Goal: Navigation & Orientation: Find specific page/section

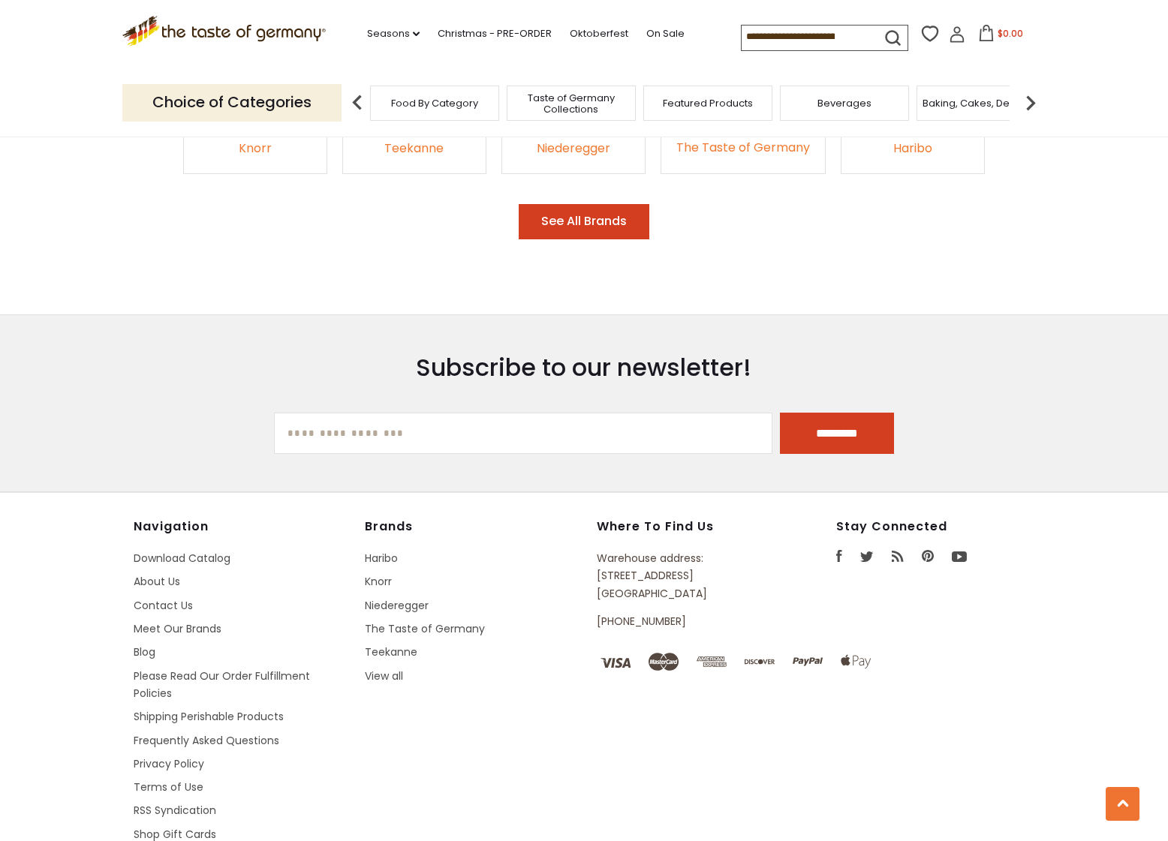
scroll to position [2471, 0]
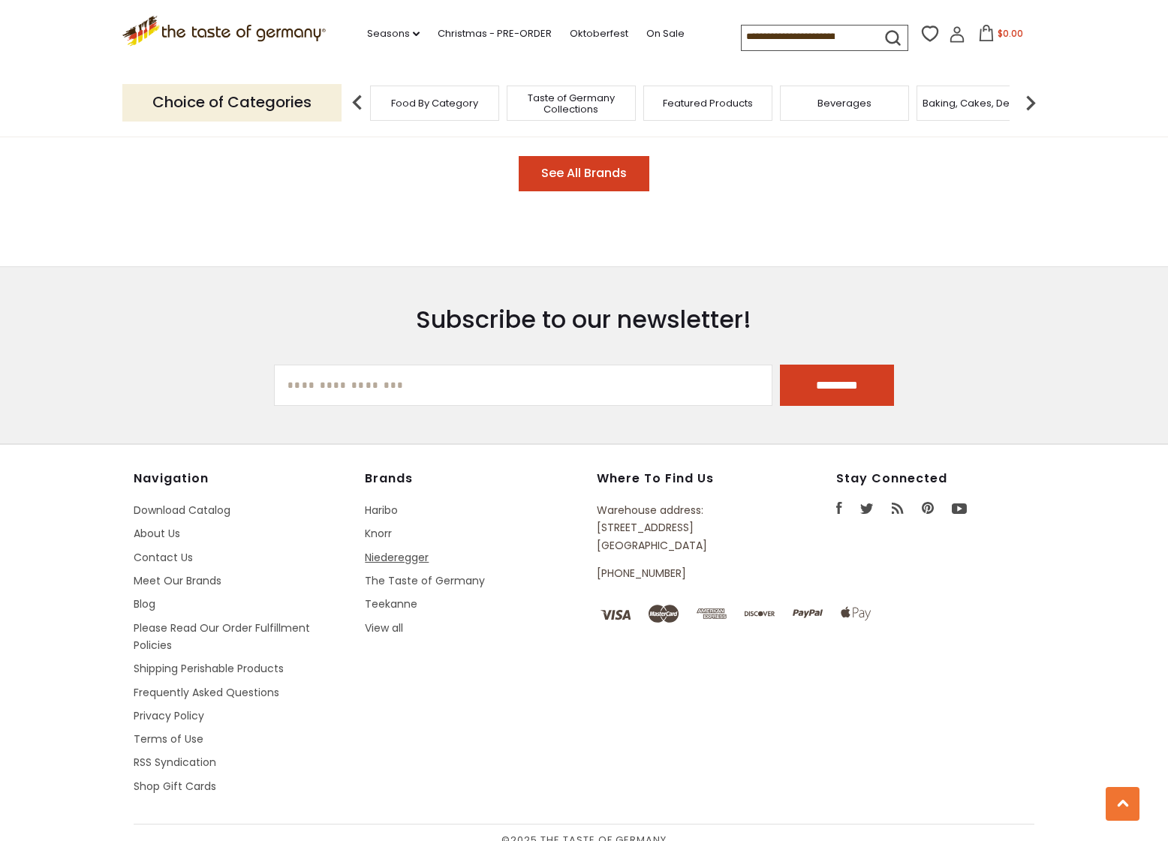
click at [375, 550] on link "Niederegger" at bounding box center [397, 557] width 64 height 15
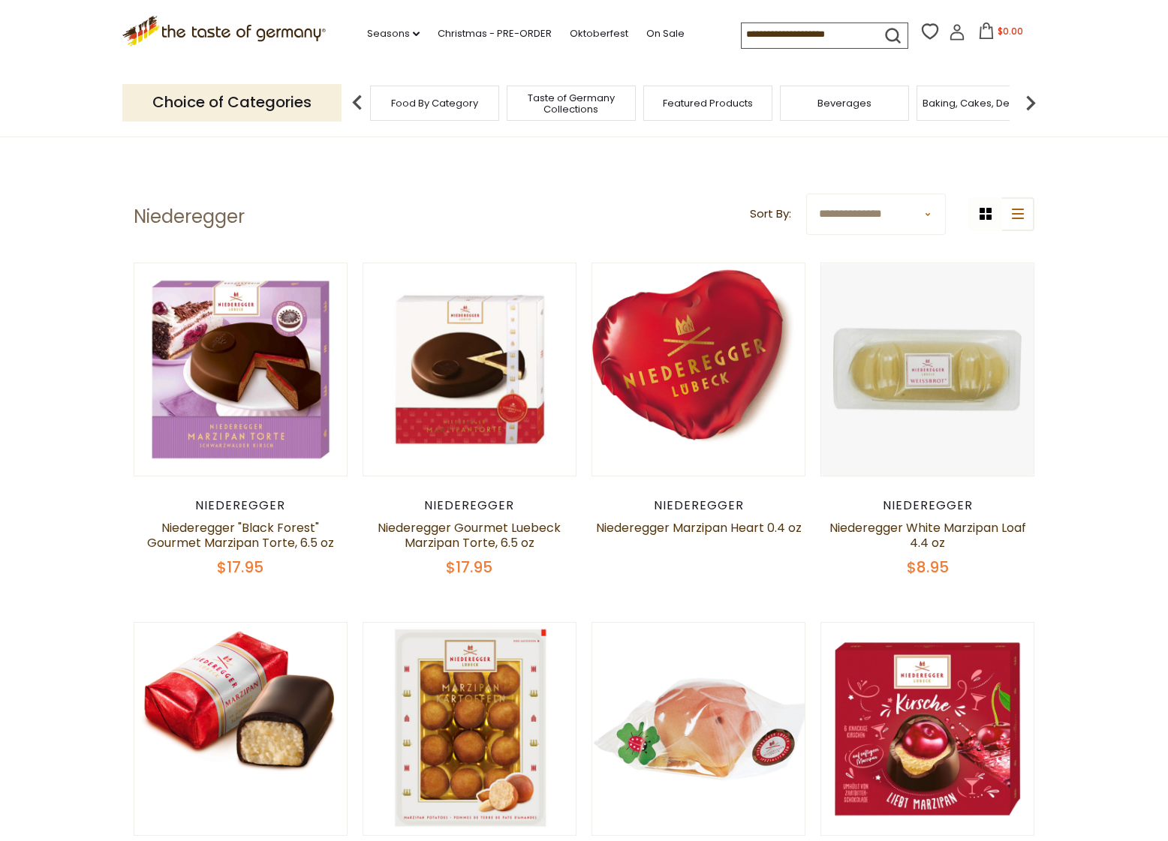
click at [419, 98] on span "Food By Category" at bounding box center [434, 103] width 87 height 11
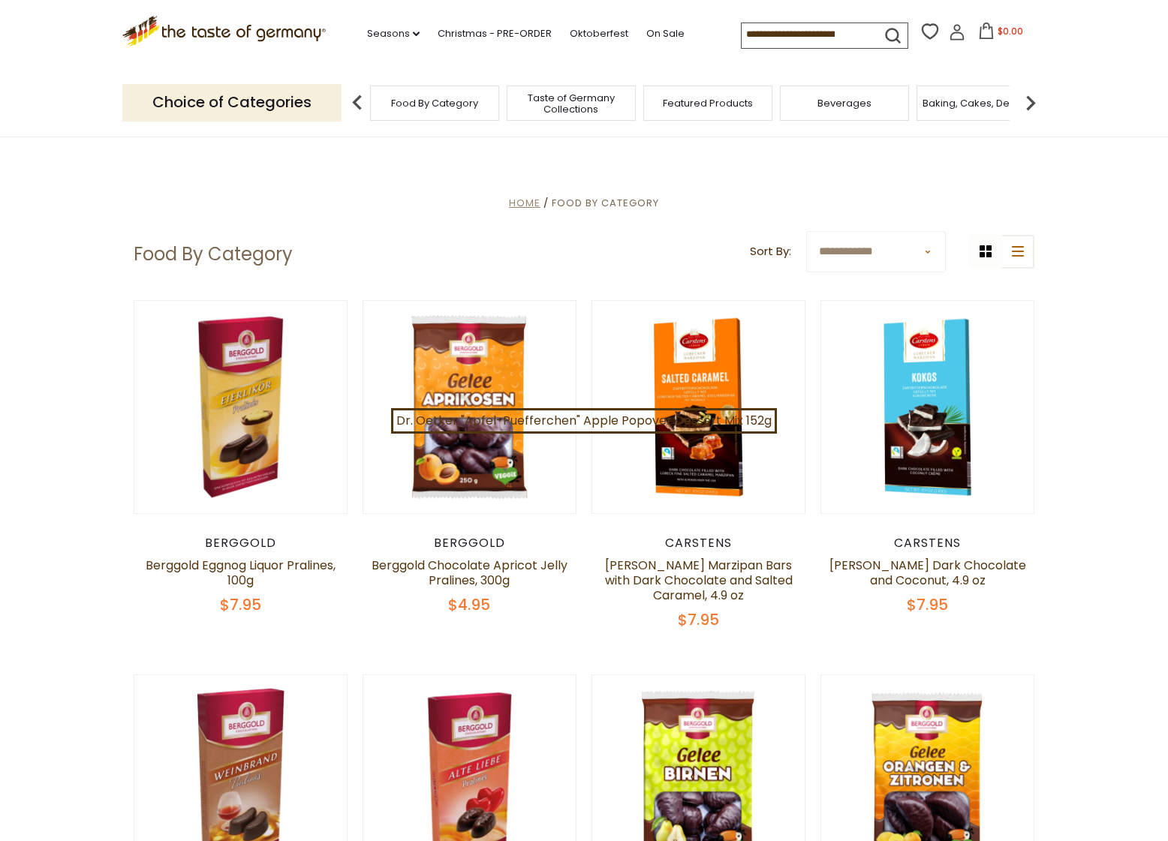
click at [530, 201] on span "Home" at bounding box center [525, 203] width 32 height 14
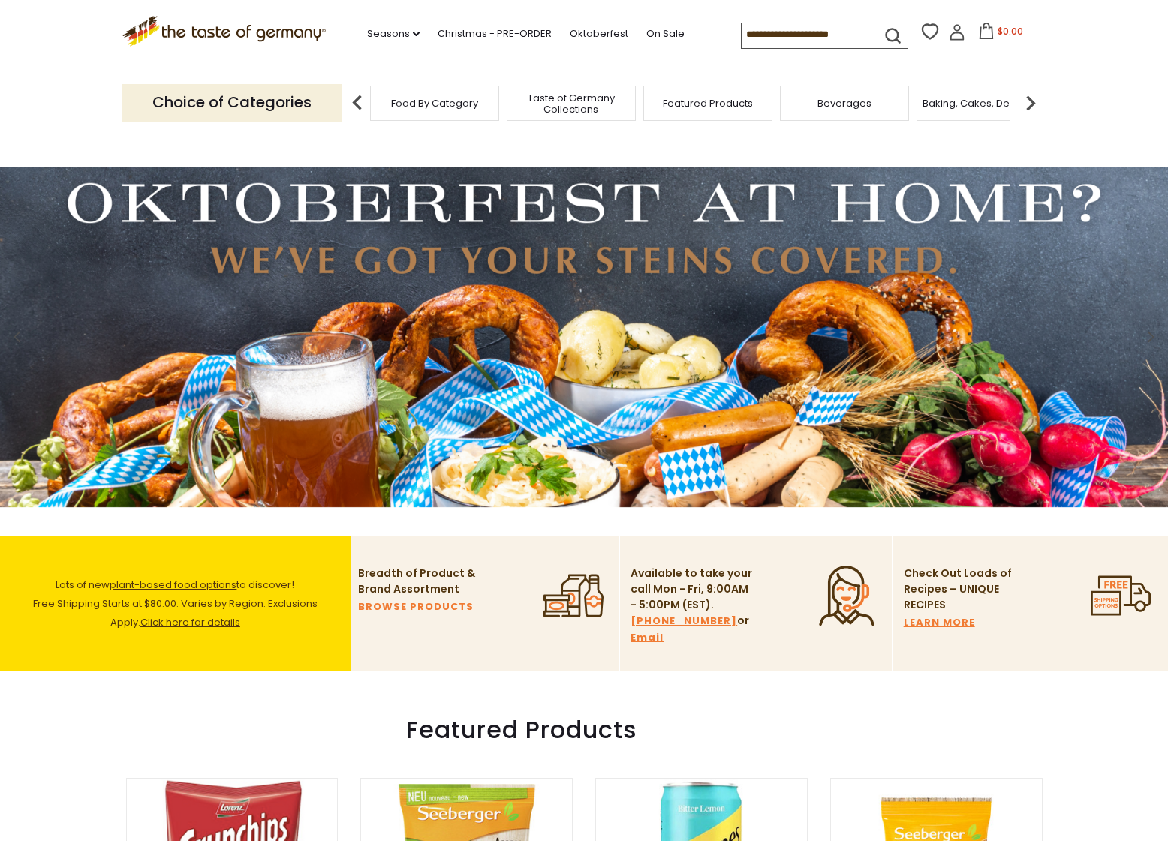
click at [425, 89] on div "Food By Category" at bounding box center [434, 103] width 129 height 35
click at [425, 98] on span "Food By Category" at bounding box center [434, 103] width 87 height 11
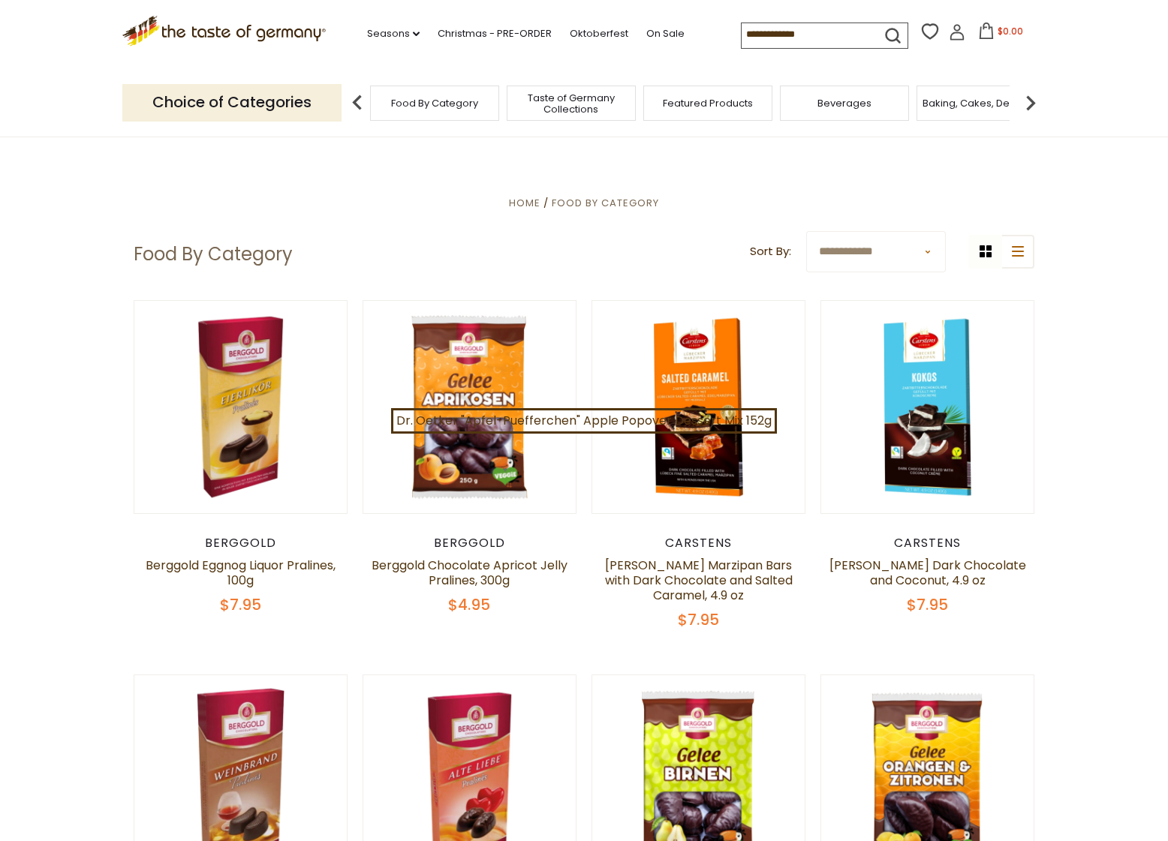
click at [290, 98] on p "Choice of Categories" at bounding box center [231, 102] width 219 height 37
click at [356, 92] on img at bounding box center [357, 103] width 30 height 30
click at [449, 104] on span "Food By Category" at bounding box center [434, 103] width 87 height 11
click at [600, 111] on div "Taste of Germany Collections" at bounding box center [571, 103] width 129 height 35
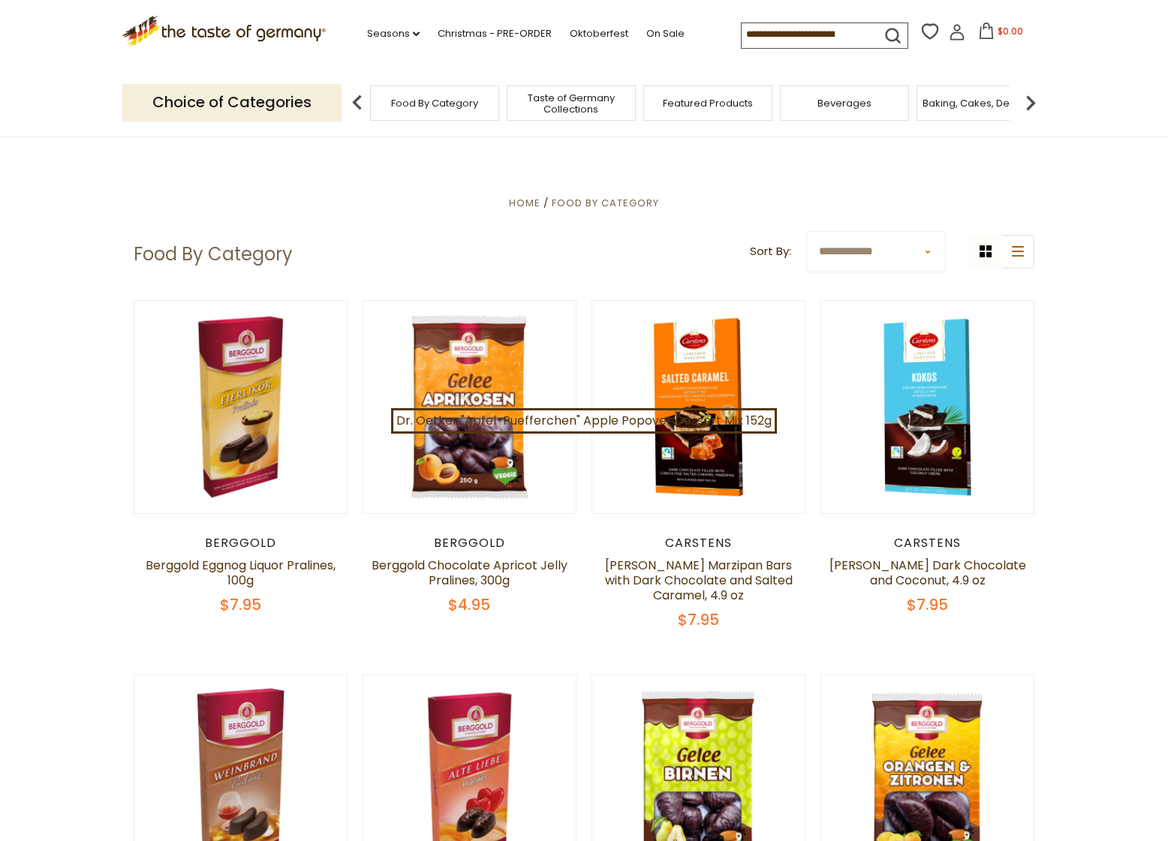
click at [594, 99] on span "Taste of Germany Collections" at bounding box center [571, 103] width 120 height 23
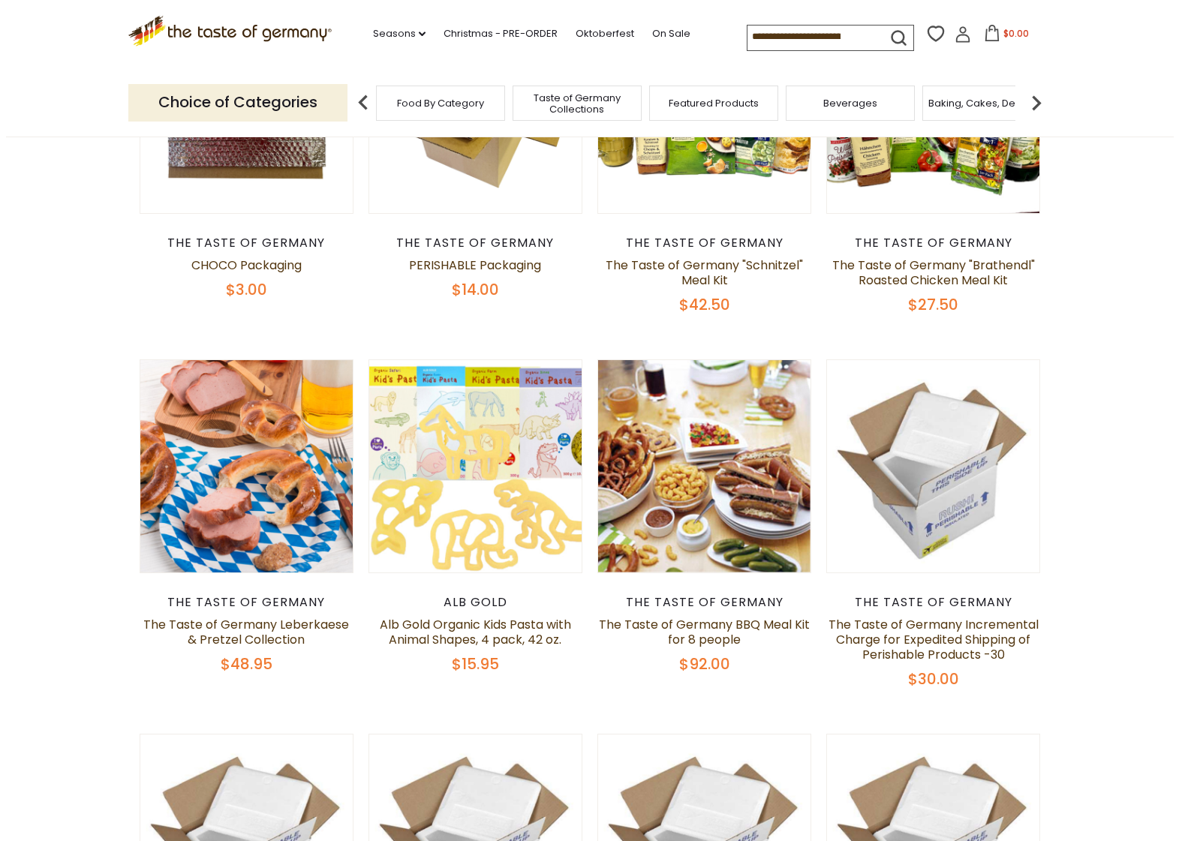
scroll to position [720, 0]
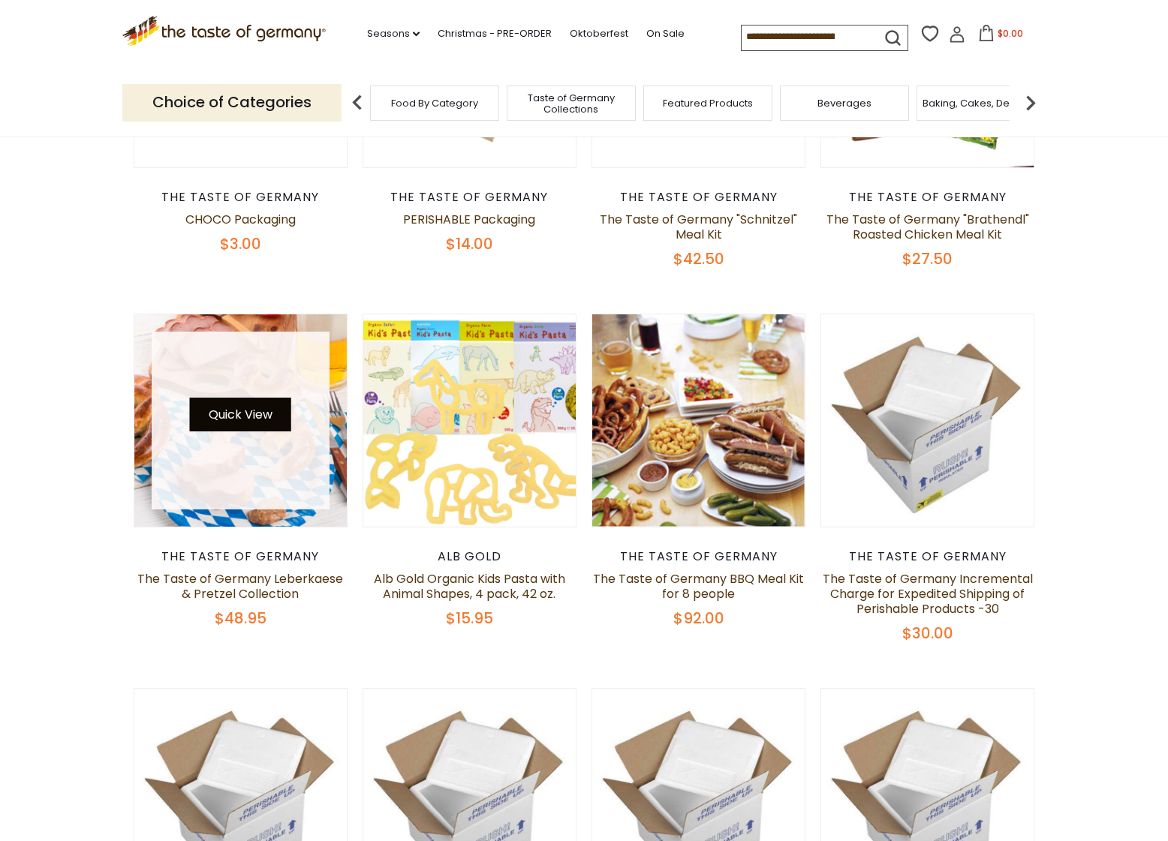
click at [266, 405] on button "Quick View" at bounding box center [240, 415] width 101 height 34
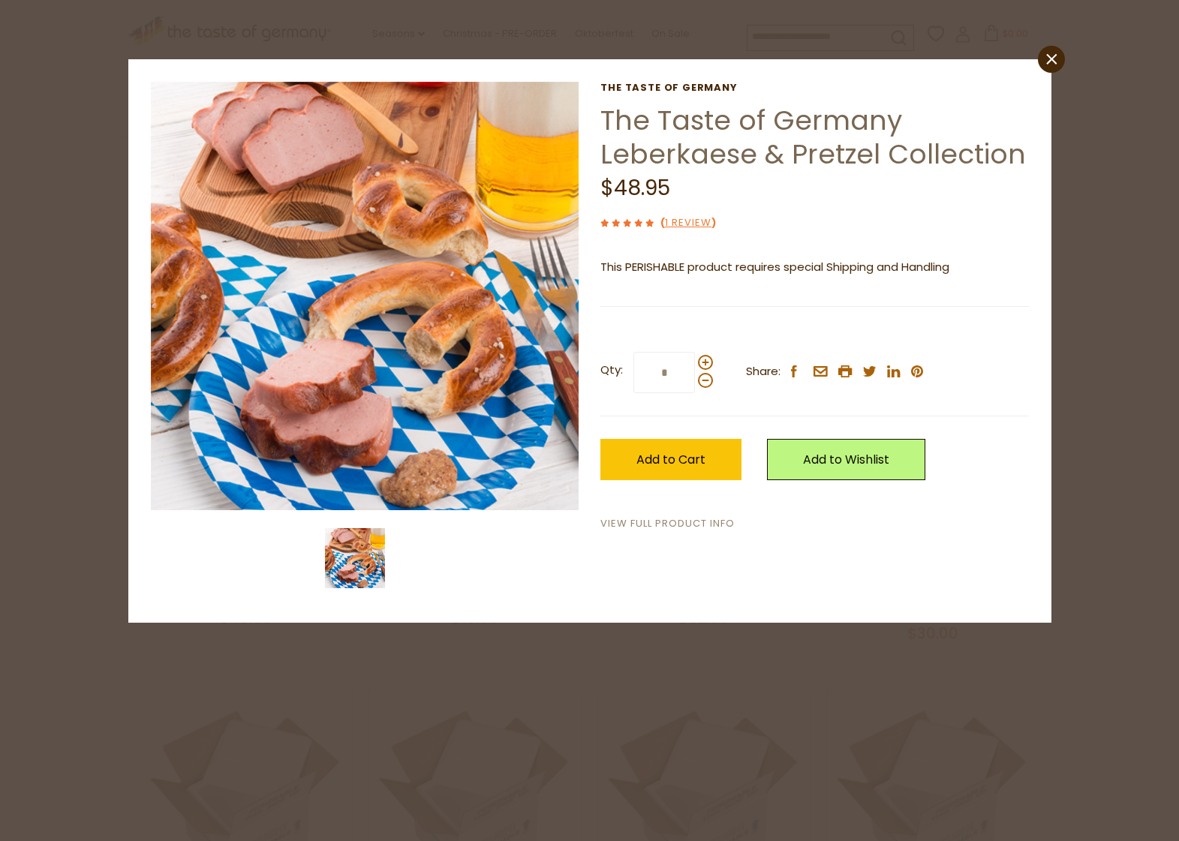
click at [687, 528] on link "View Full Product Info" at bounding box center [667, 524] width 134 height 16
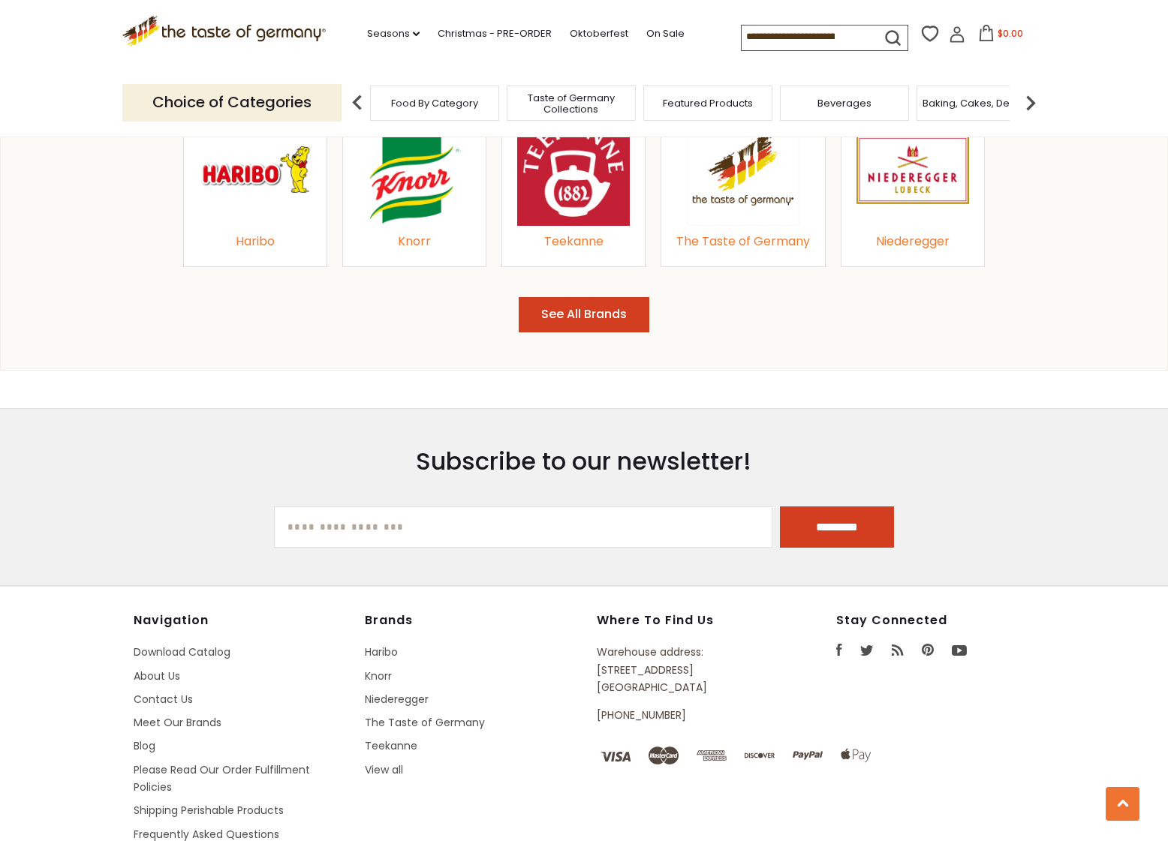
scroll to position [1846, 0]
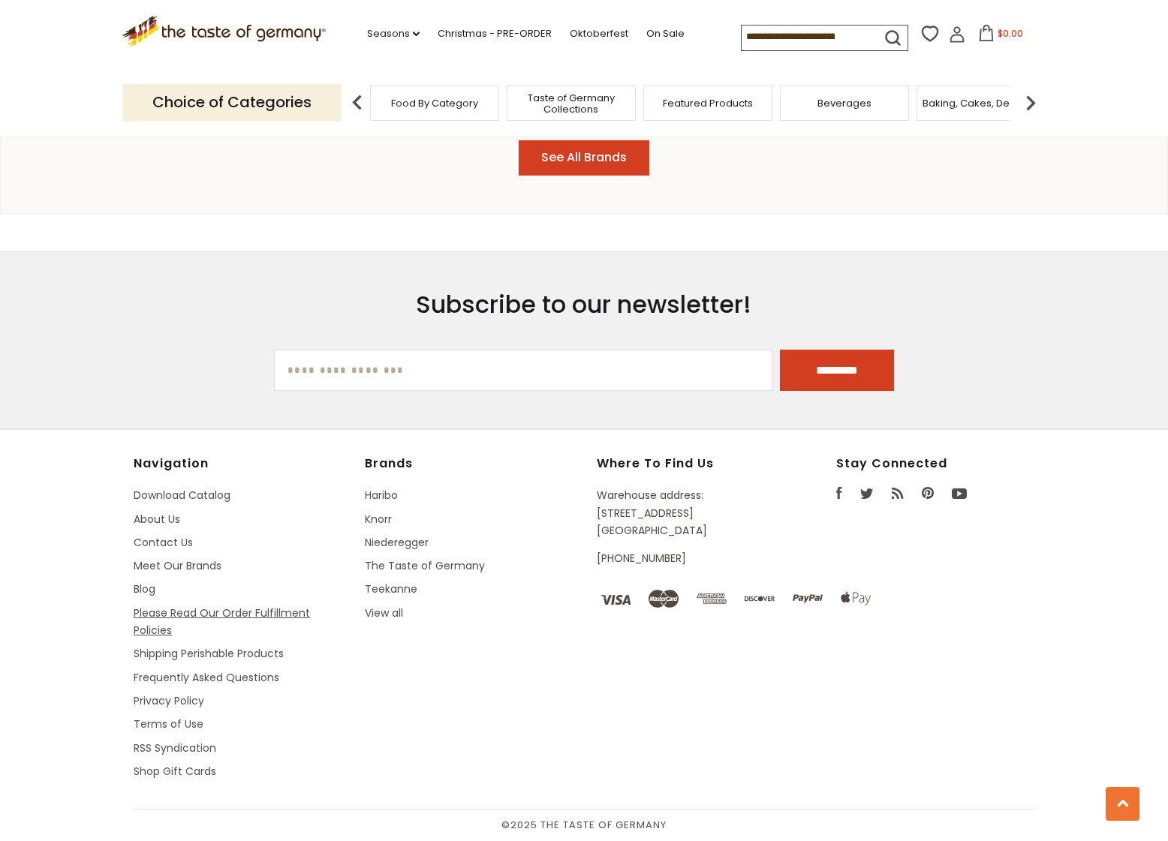
click at [206, 615] on link "Please Read Our Order Fulfillment Policies" at bounding box center [222, 622] width 176 height 32
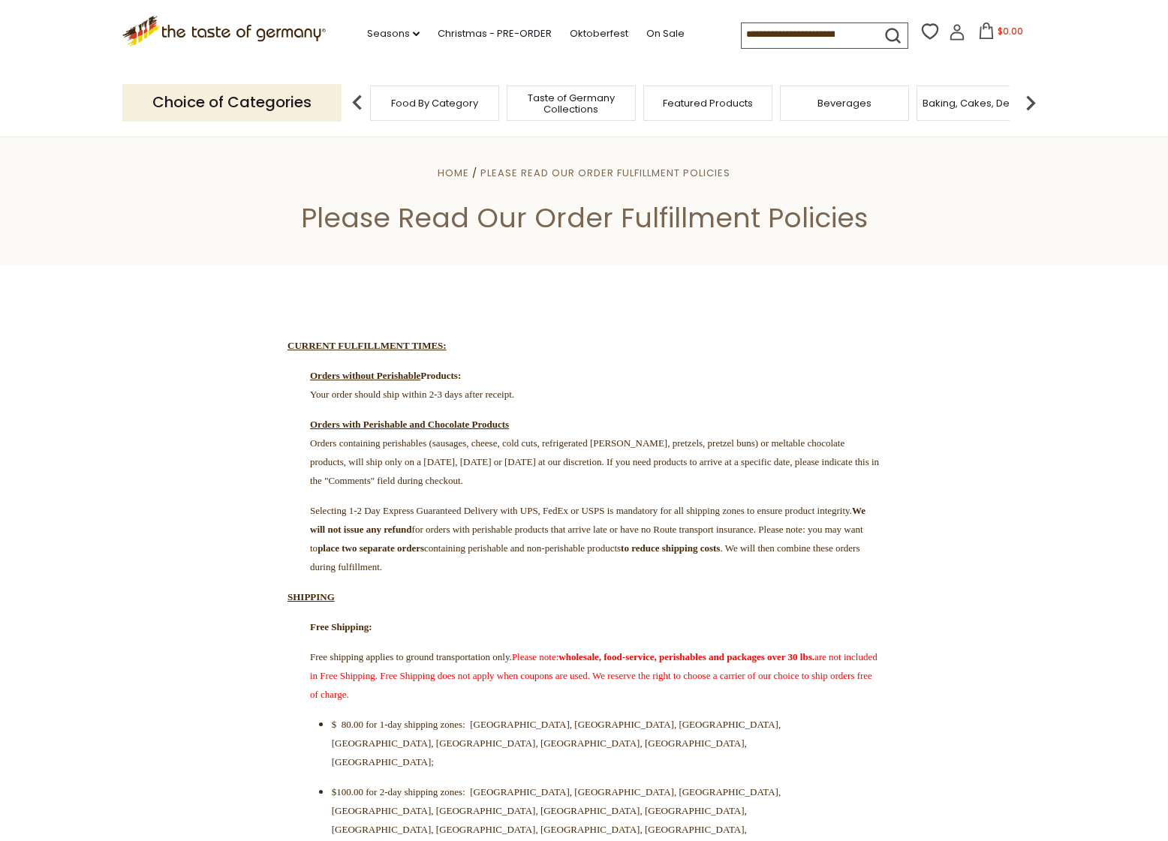
click at [593, 476] on p "Orders with Perishable and Chocolate Products Orders containing perishables (sa…" at bounding box center [583, 452] width 593 height 75
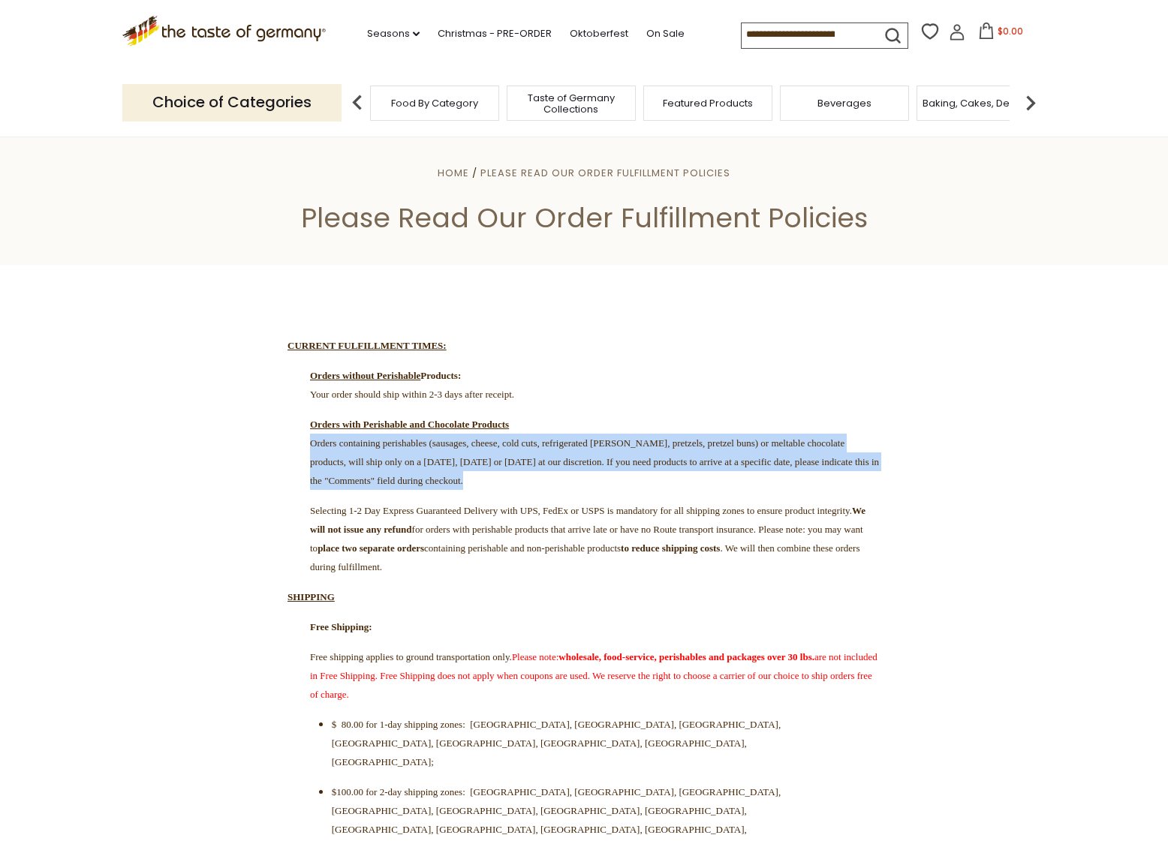
click at [593, 477] on p "Orders with Perishable and Chocolate Products Orders containing perishables (sa…" at bounding box center [583, 452] width 593 height 75
click at [593, 476] on p "Orders with Perishable and Chocolate Products Orders containing perishables (sa…" at bounding box center [583, 452] width 593 height 75
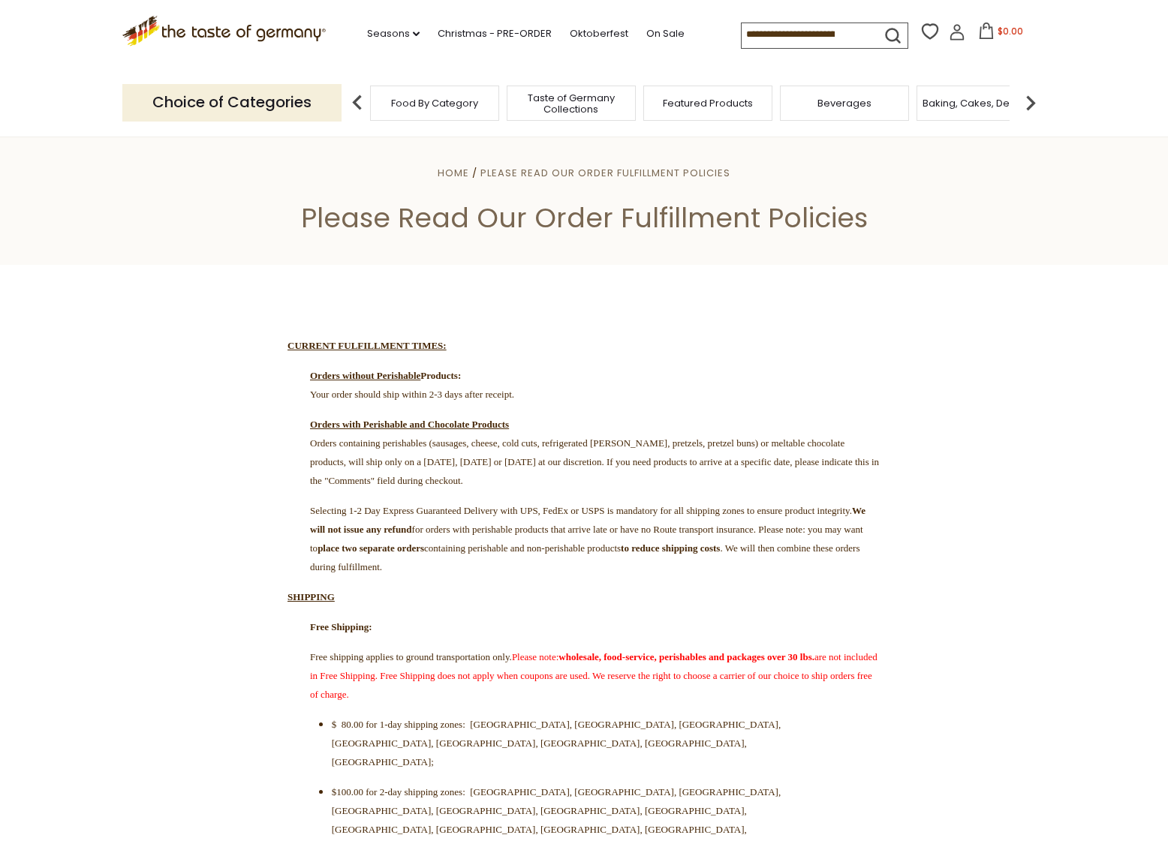
click at [1033, 99] on img at bounding box center [1030, 103] width 30 height 30
click at [910, 100] on span "Breads" at bounding box center [918, 103] width 35 height 11
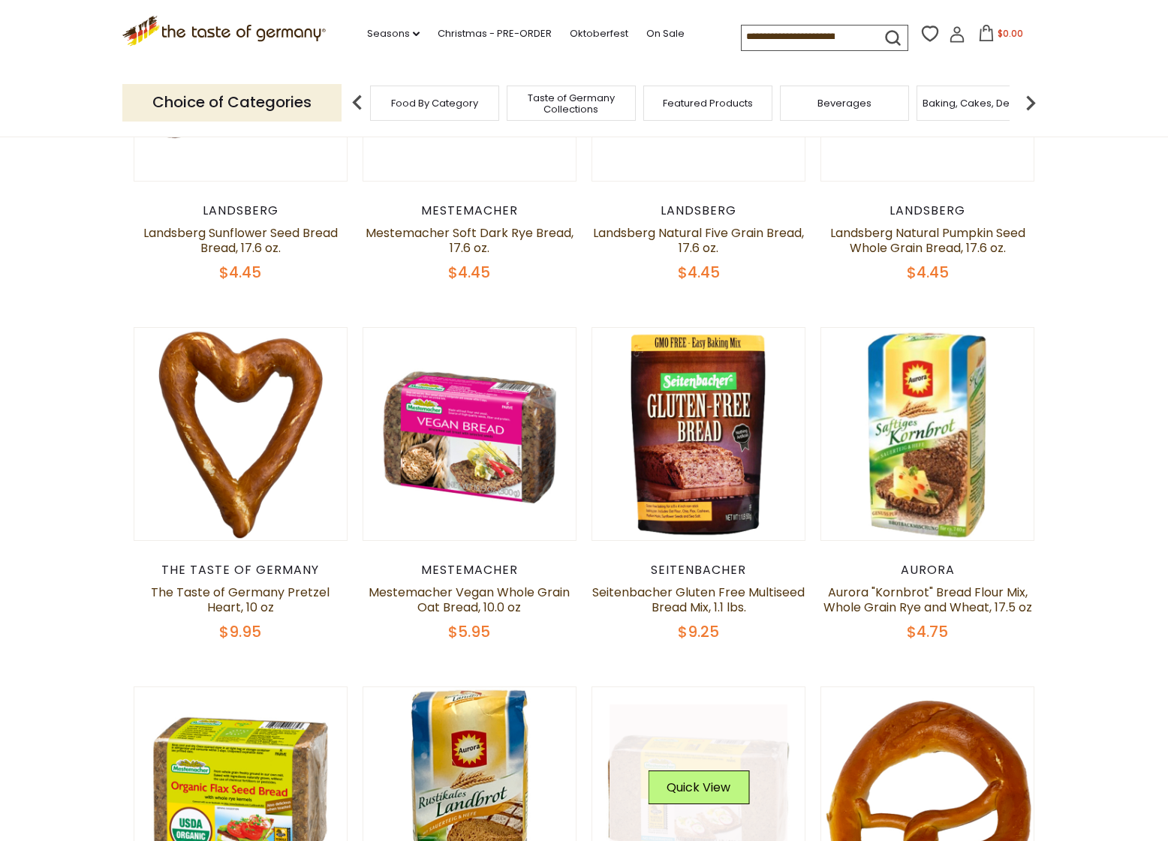
scroll to position [540, 0]
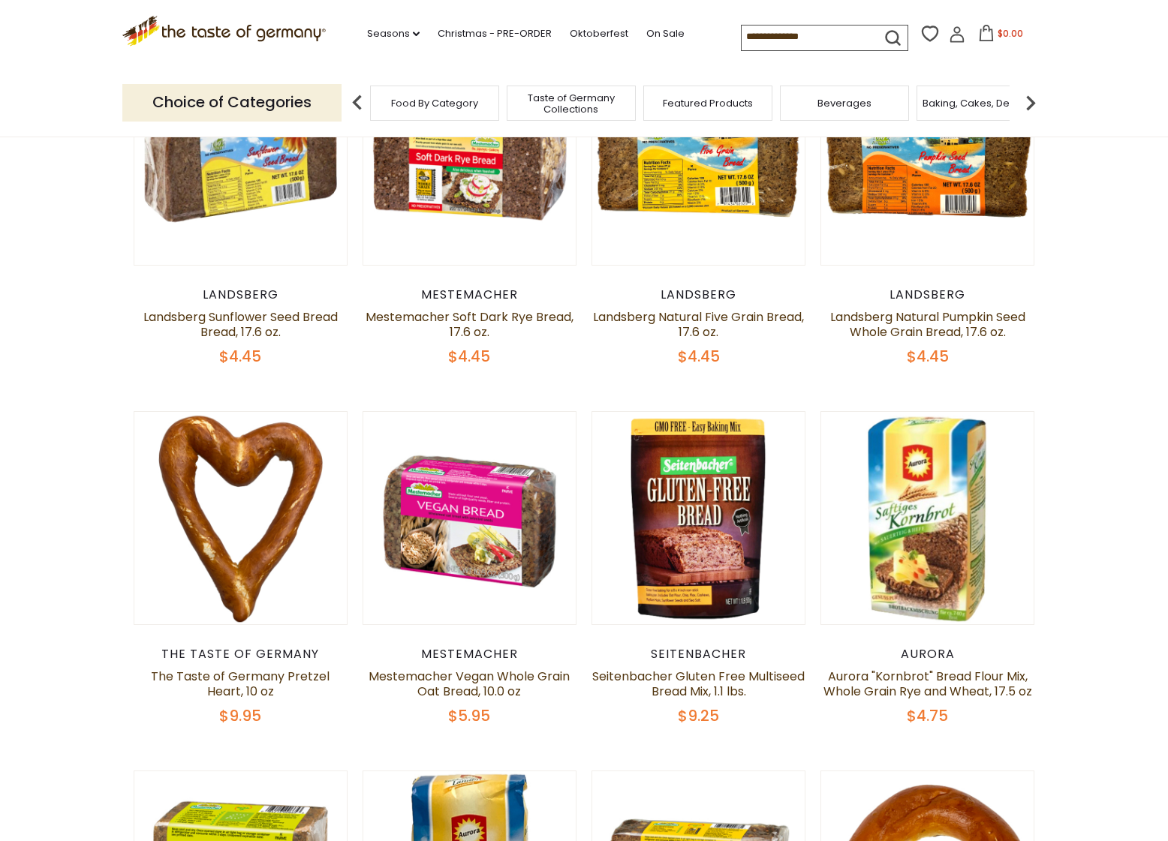
click at [1035, 99] on img at bounding box center [1030, 103] width 30 height 30
click at [1035, 98] on img at bounding box center [1030, 103] width 30 height 30
click at [1036, 98] on img at bounding box center [1030, 103] width 30 height 30
click at [560, 114] on div "Cereal" at bounding box center [595, 103] width 129 height 35
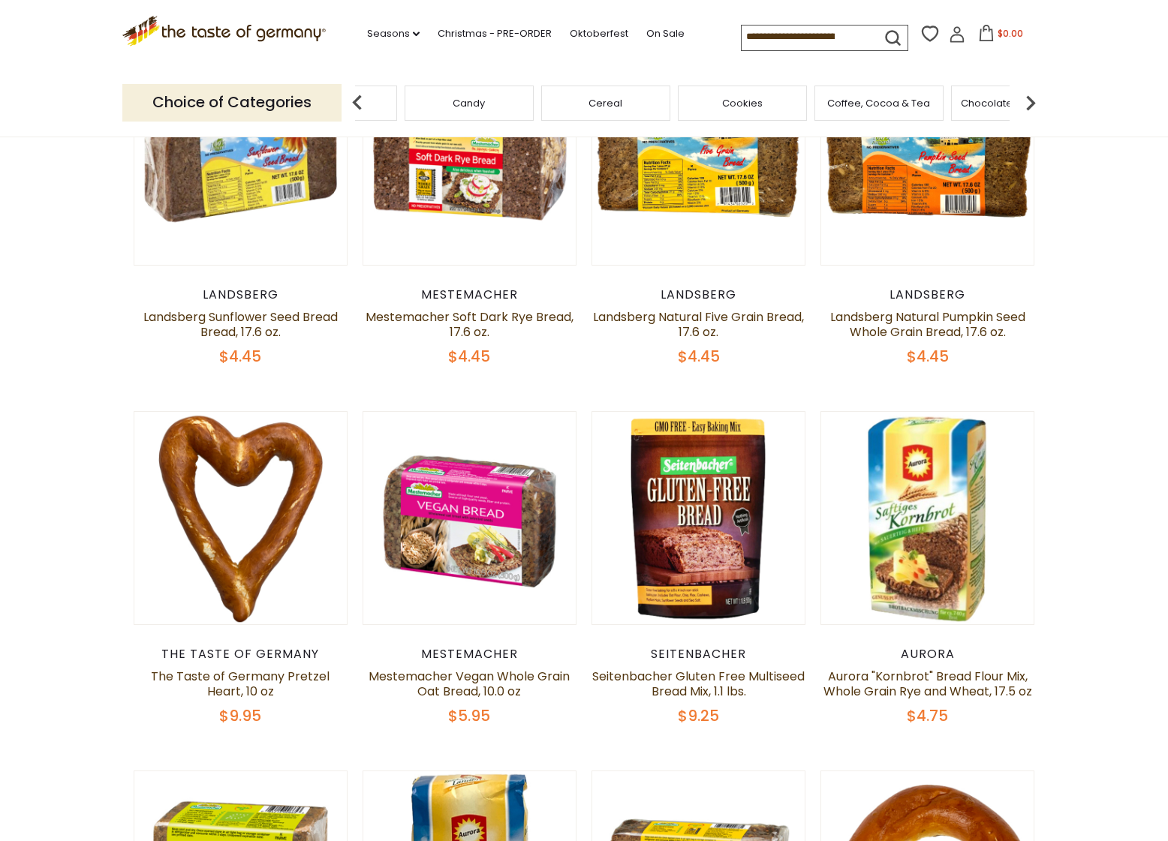
click at [589, 108] on div "Cereal" at bounding box center [605, 103] width 129 height 35
click at [594, 100] on span "Cereal" at bounding box center [602, 103] width 34 height 11
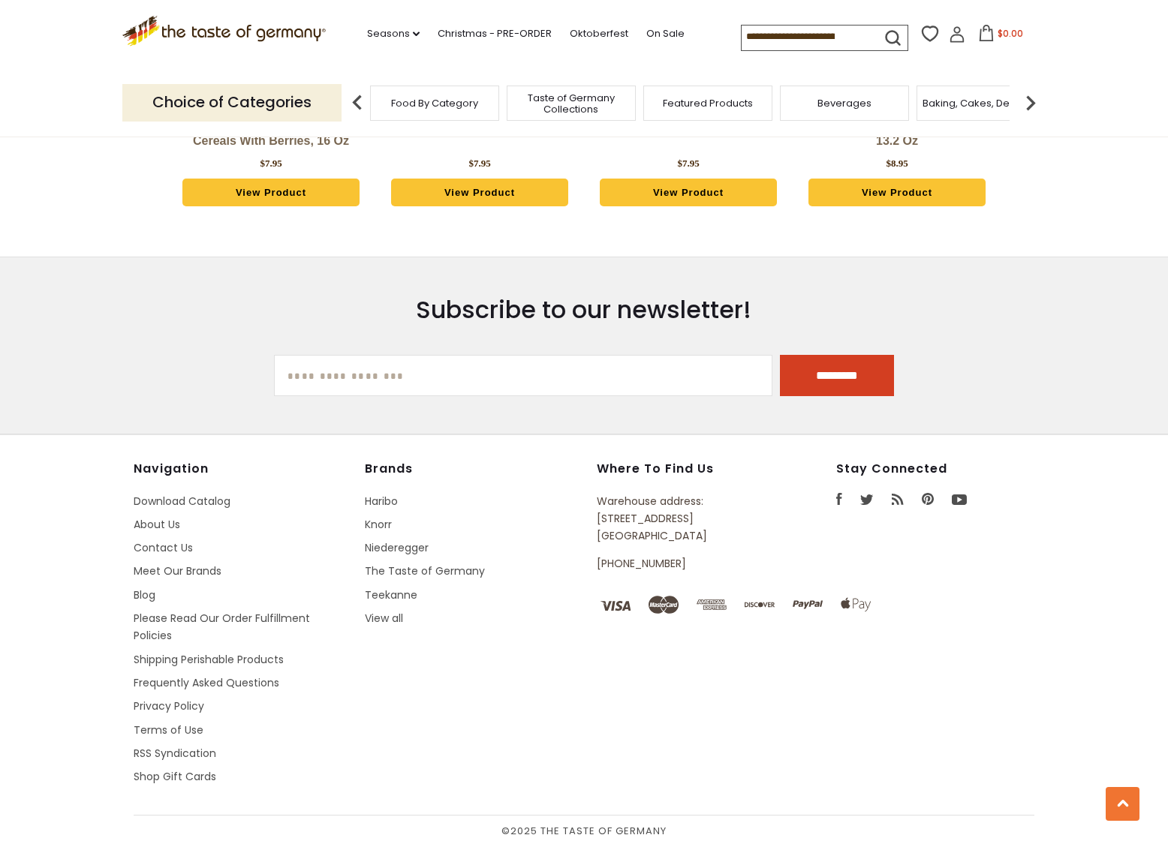
scroll to position [2690, 0]
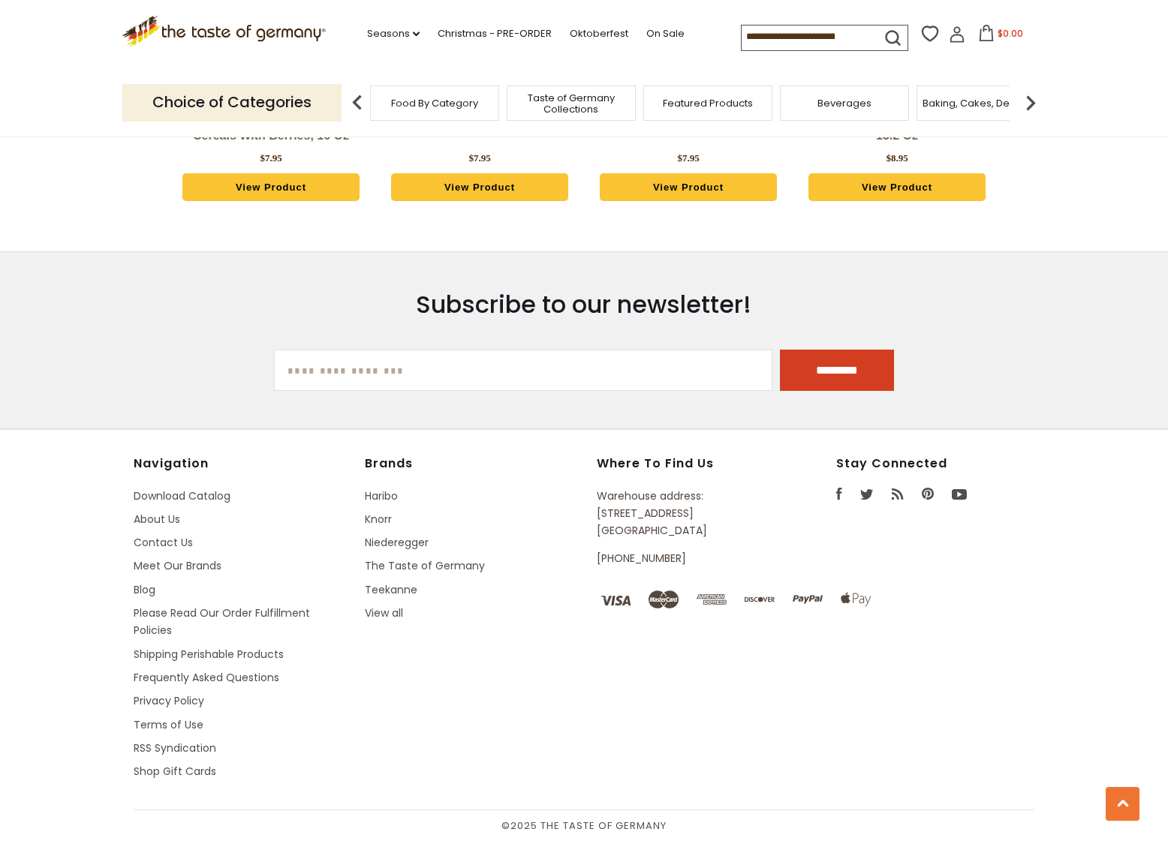
click at [707, 98] on span "Featured Products" at bounding box center [708, 103] width 90 height 11
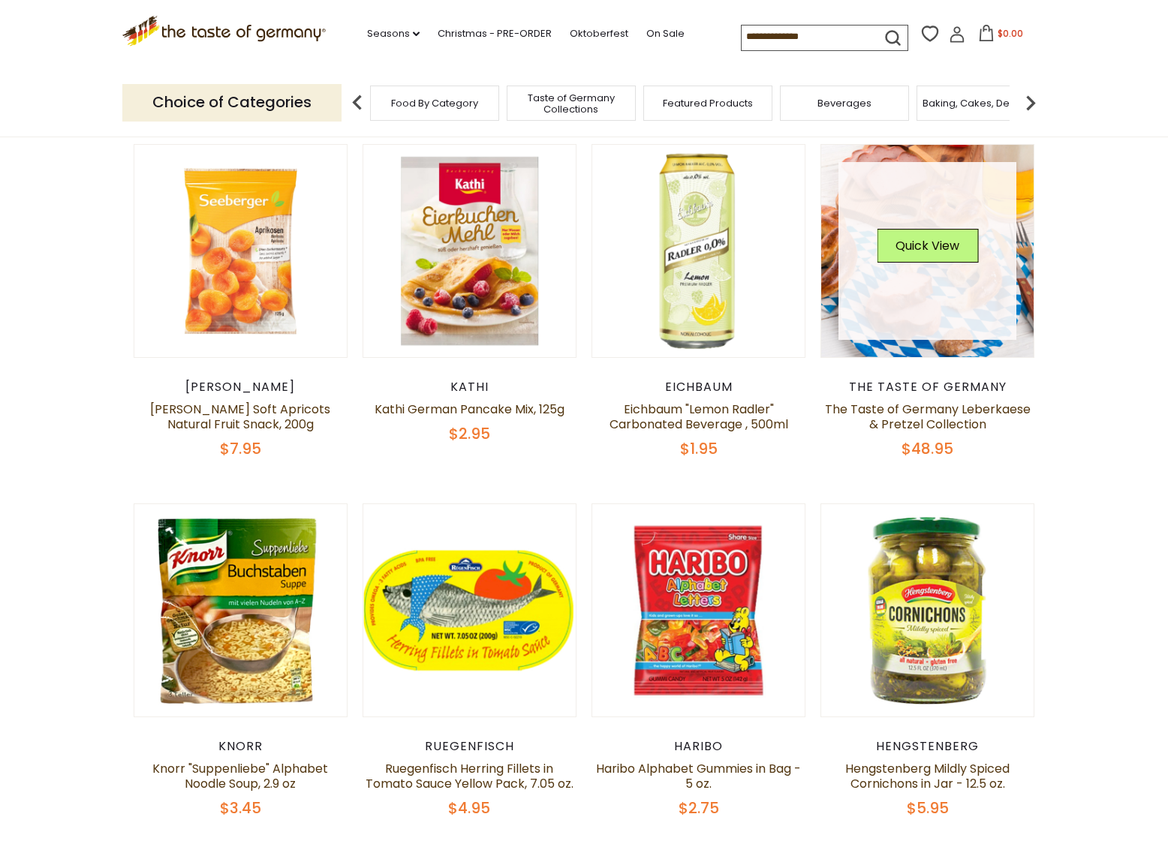
scroll to position [720, 0]
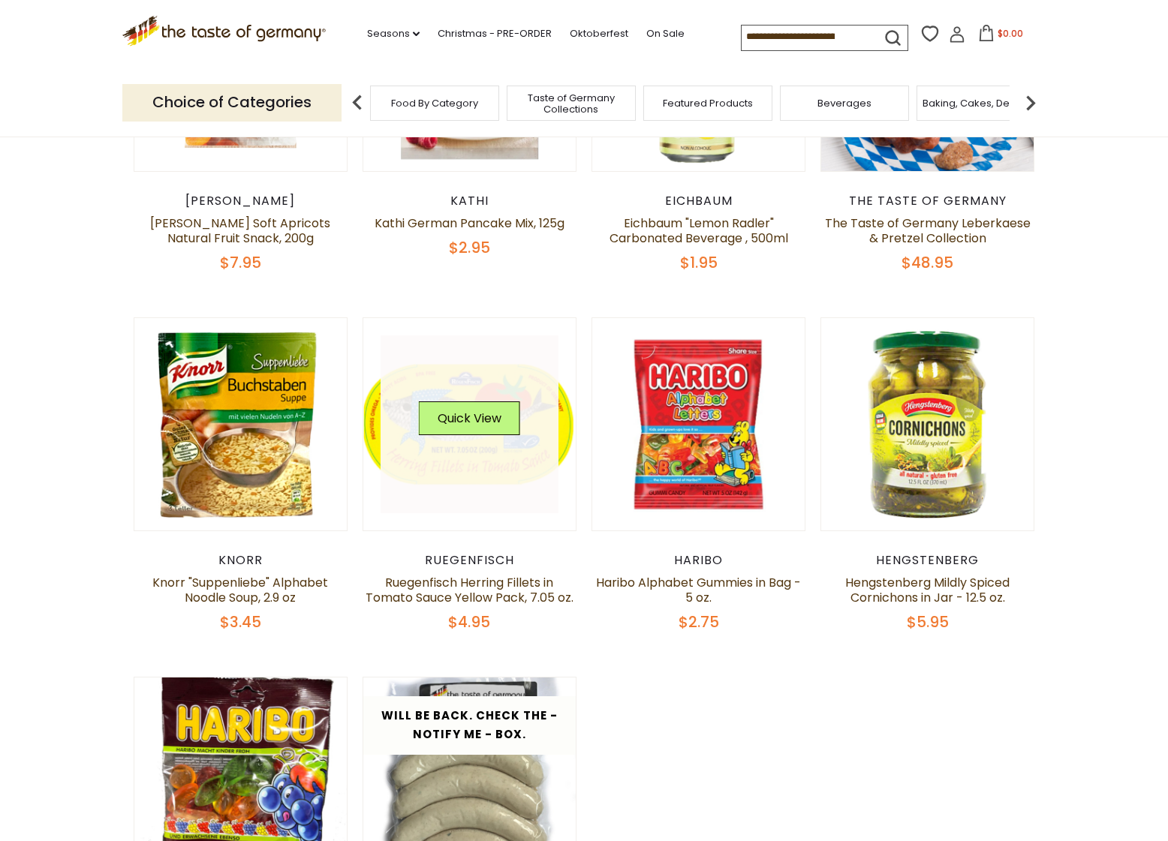
click at [449, 399] on link at bounding box center [469, 424] width 179 height 179
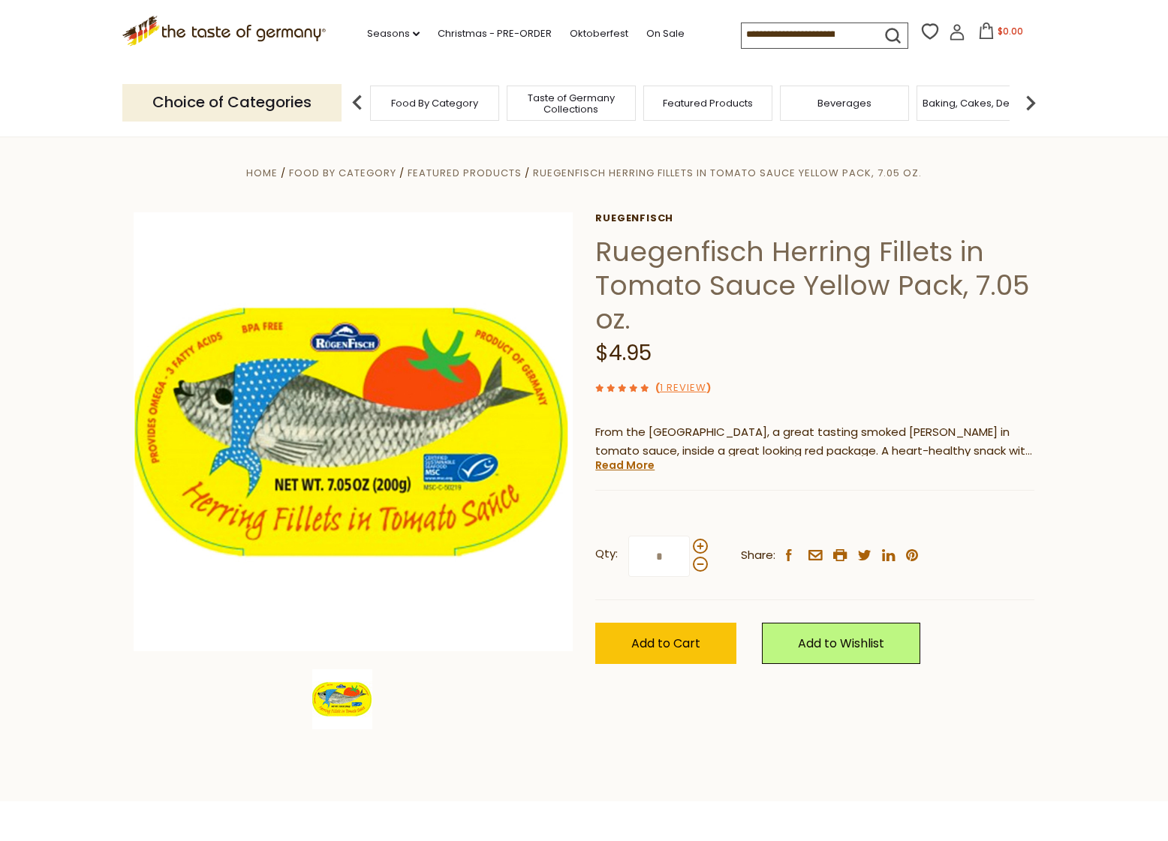
drag, startPoint x: 806, startPoint y: 368, endPoint x: 825, endPoint y: 369, distance: 18.8
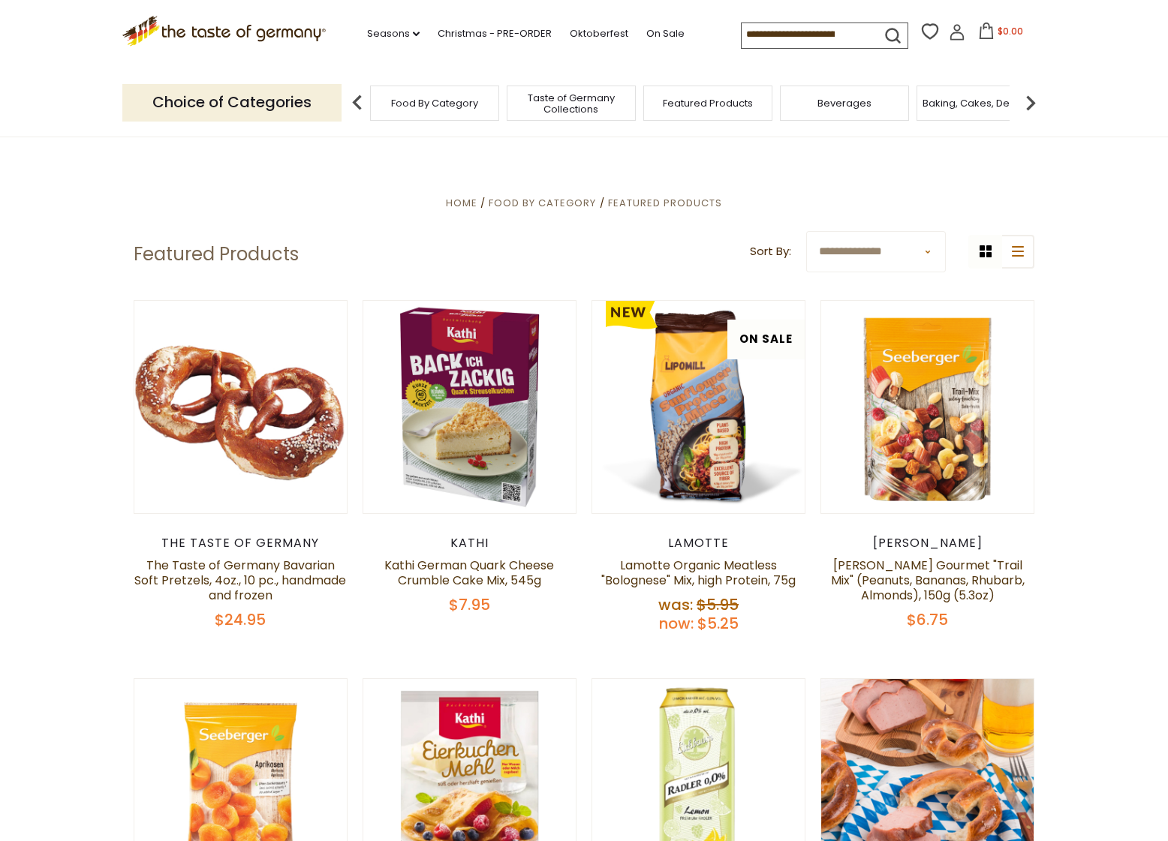
click at [395, 105] on span "Food By Category" at bounding box center [434, 103] width 87 height 11
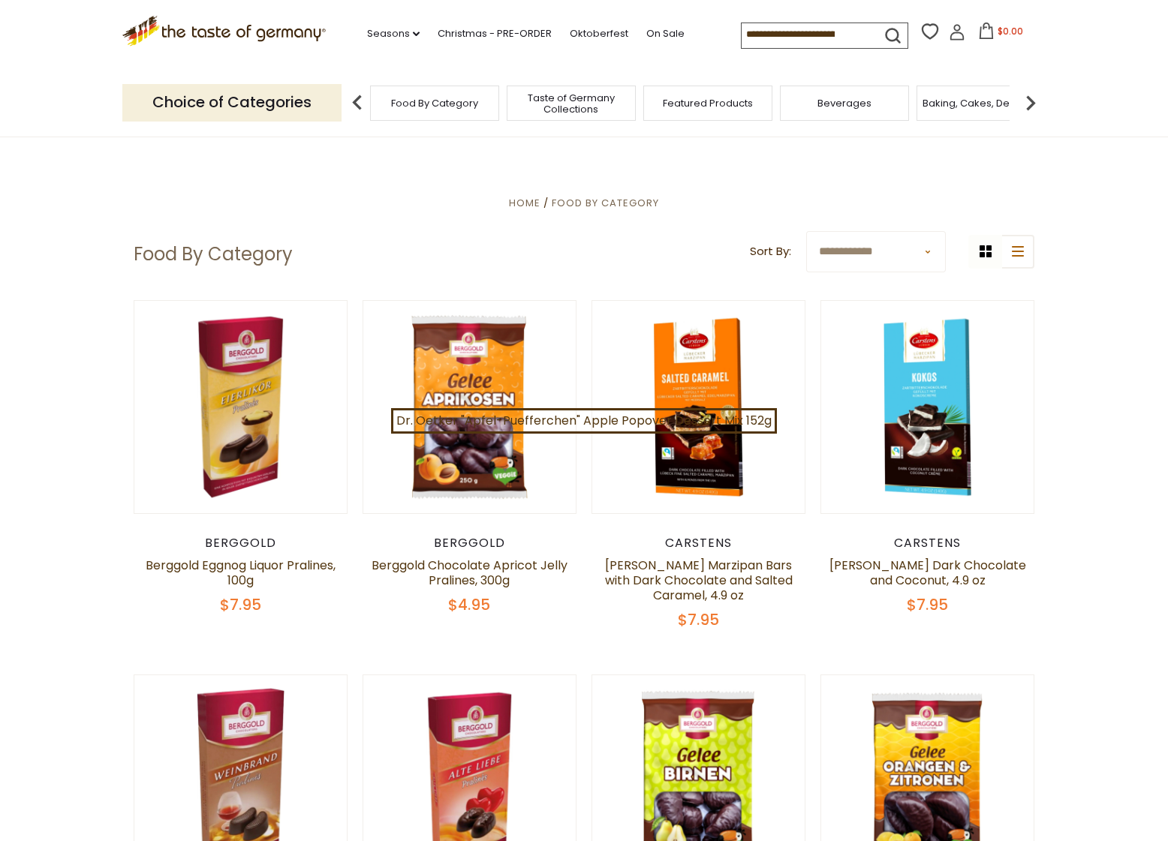
click at [354, 110] on img at bounding box center [357, 103] width 30 height 30
click at [578, 109] on span "Taste of Germany Collections" at bounding box center [571, 103] width 120 height 23
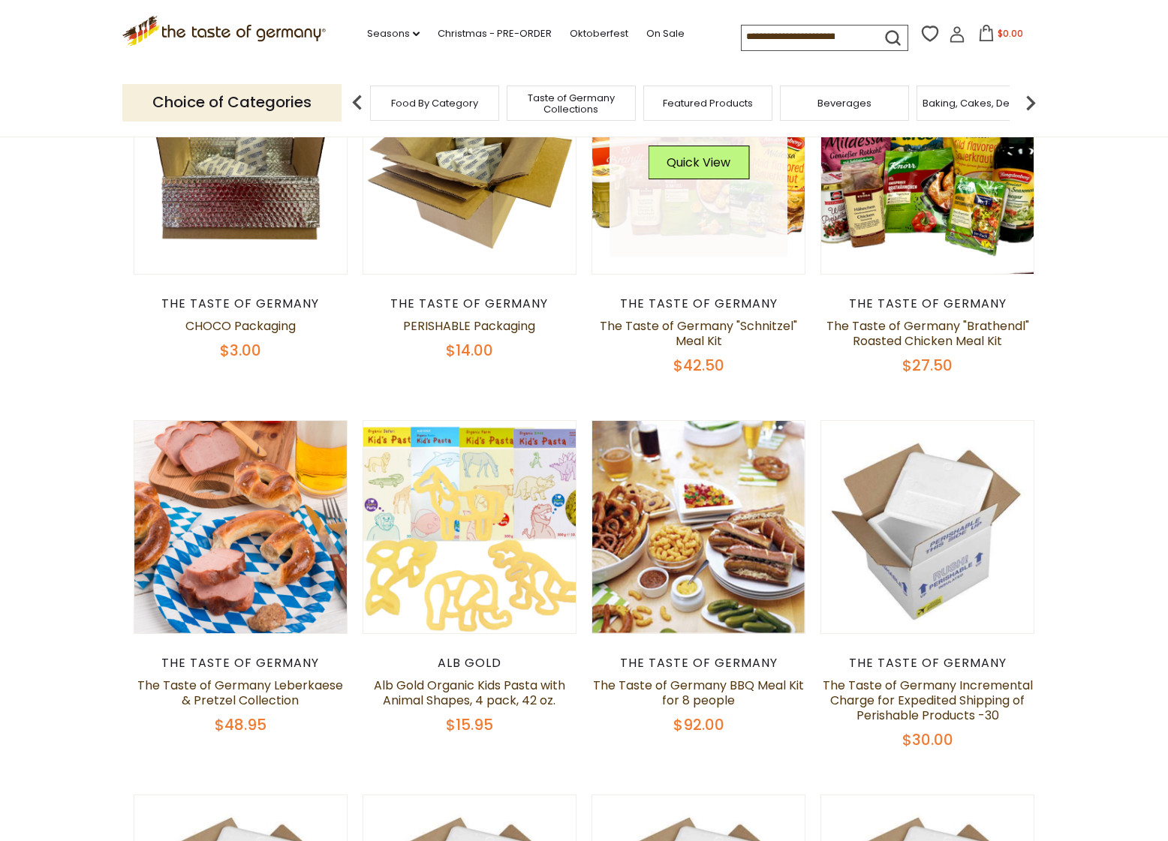
scroll to position [630, 0]
